Goal: Use online tool/utility: Utilize a website feature to perform a specific function

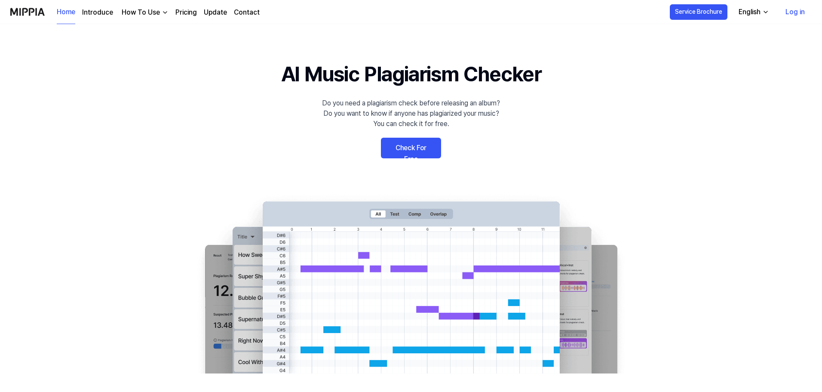
click at [406, 146] on link "Check For Free" at bounding box center [411, 148] width 60 height 21
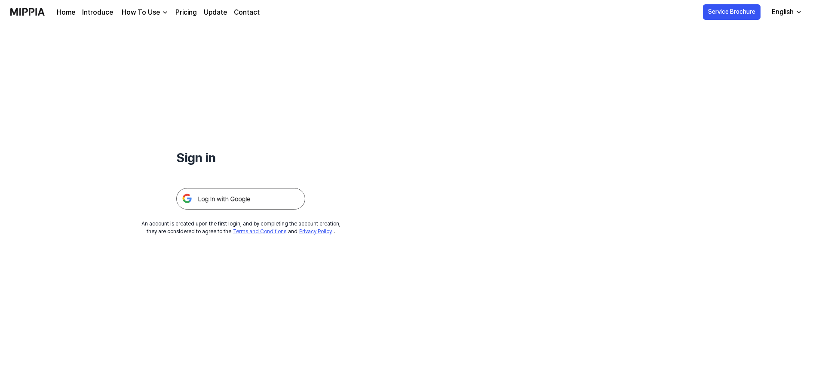
click at [263, 197] on img at bounding box center [240, 199] width 129 height 22
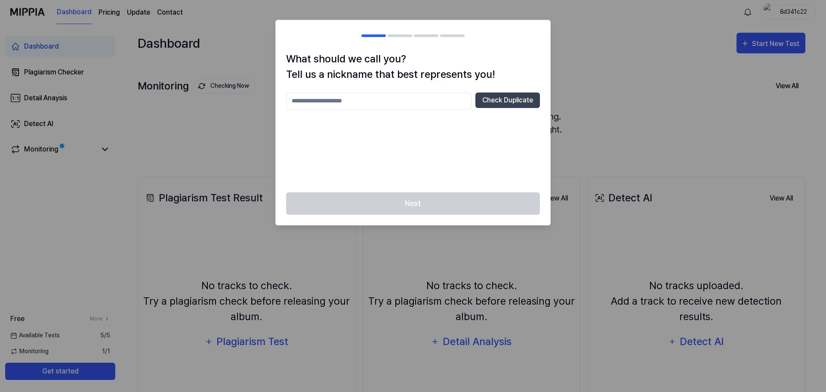
click at [427, 102] on input "text" at bounding box center [379, 100] width 186 height 17
type input "*****"
click at [505, 93] on button "Check Duplicate" at bounding box center [507, 99] width 65 height 15
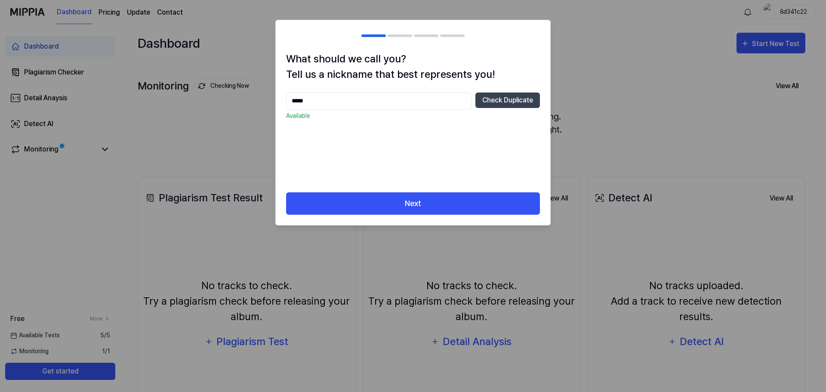
click at [428, 101] on input "*****" at bounding box center [379, 100] width 186 height 17
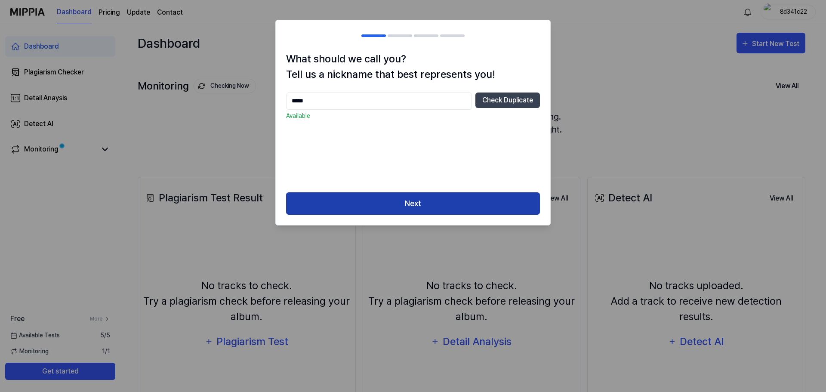
click at [407, 194] on button "Next" at bounding box center [413, 203] width 254 height 23
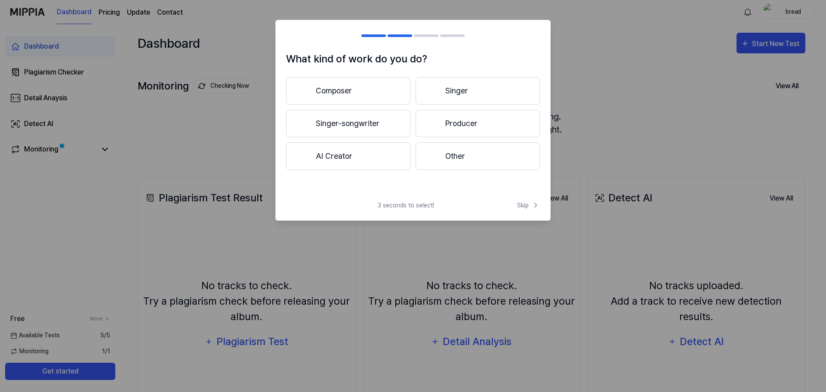
click at [410, 118] on div "Composer Singer Singer-songwriter Producer AI Creator Other" at bounding box center [413, 123] width 254 height 93
click at [401, 120] on button "Singer-songwriter" at bounding box center [348, 124] width 124 height 28
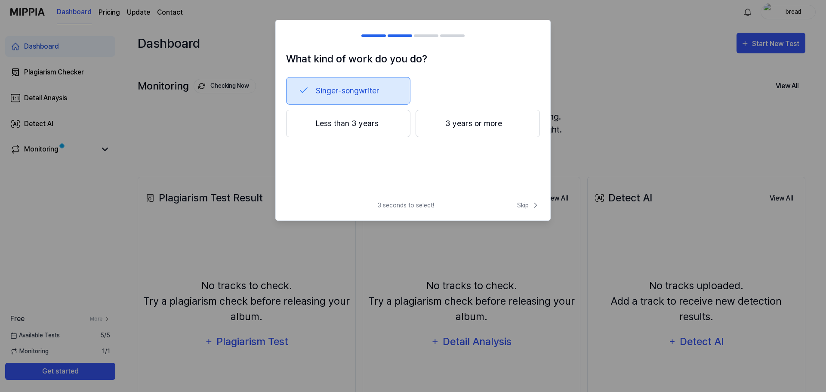
click at [386, 131] on button "Less than 3 years" at bounding box center [348, 124] width 124 height 28
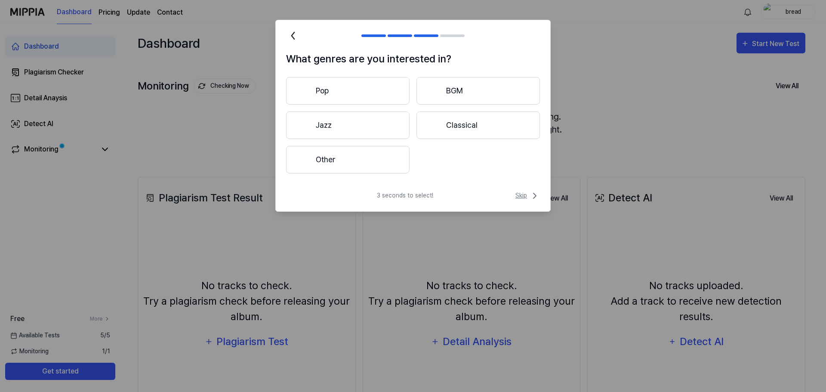
click at [526, 198] on span "Skip" at bounding box center [527, 196] width 25 height 10
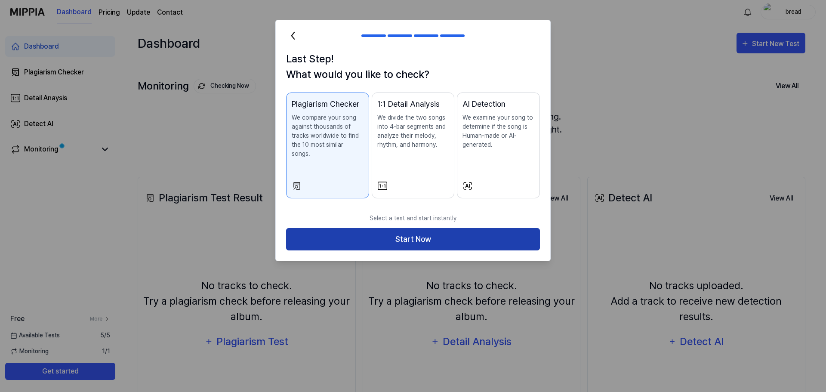
click at [472, 237] on button "Start Now" at bounding box center [413, 239] width 254 height 23
